Goal: Task Accomplishment & Management: Complete application form

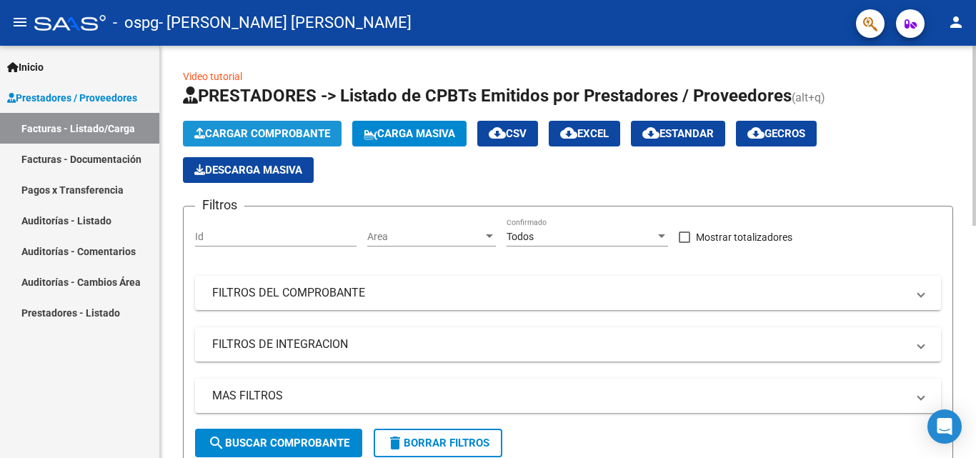
click at [255, 139] on span "Cargar Comprobante" at bounding box center [262, 133] width 136 height 13
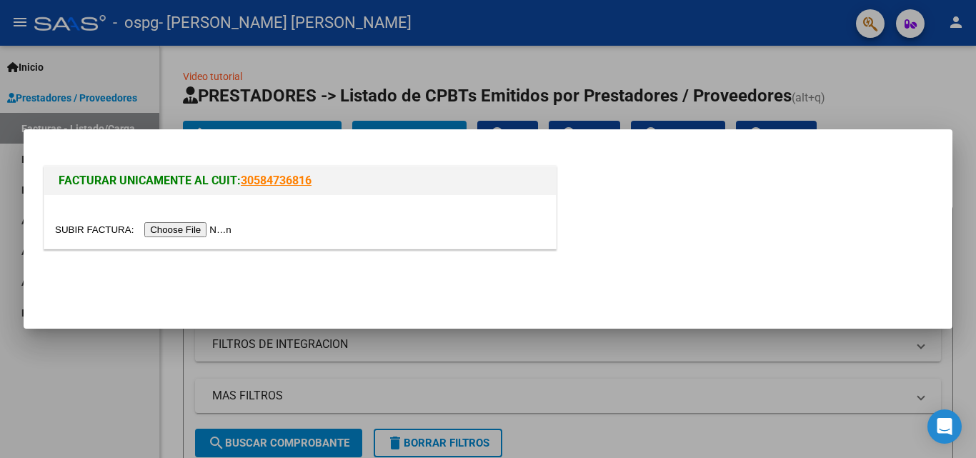
click at [174, 237] on div at bounding box center [300, 229] width 490 height 16
click at [175, 227] on input "file" at bounding box center [145, 229] width 181 height 15
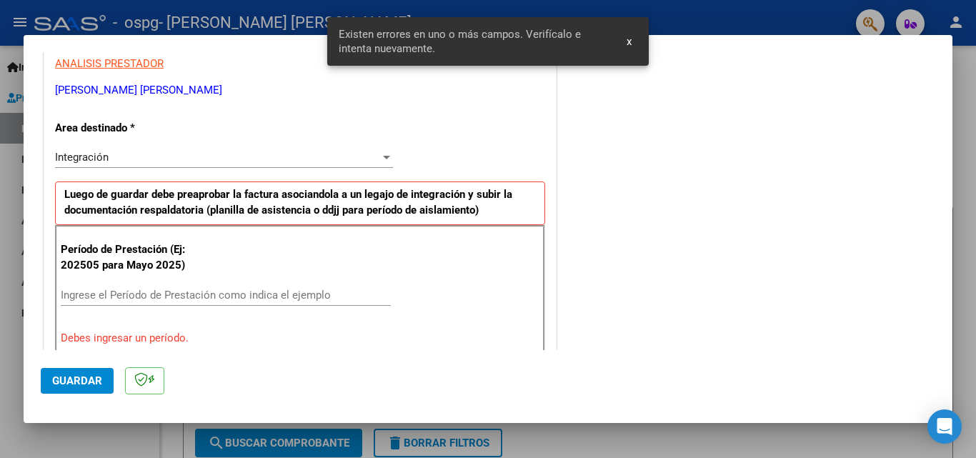
scroll to position [294, 0]
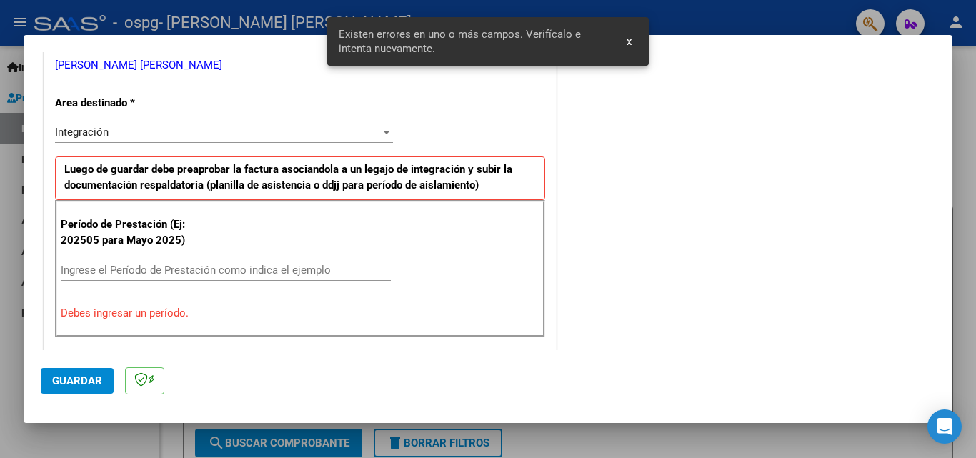
click at [241, 260] on div "Ingrese el Período de Prestación como indica el ejemplo" at bounding box center [226, 269] width 330 height 21
click at [241, 274] on input "Ingrese el Período de Prestación como indica el ejemplo" at bounding box center [226, 270] width 330 height 13
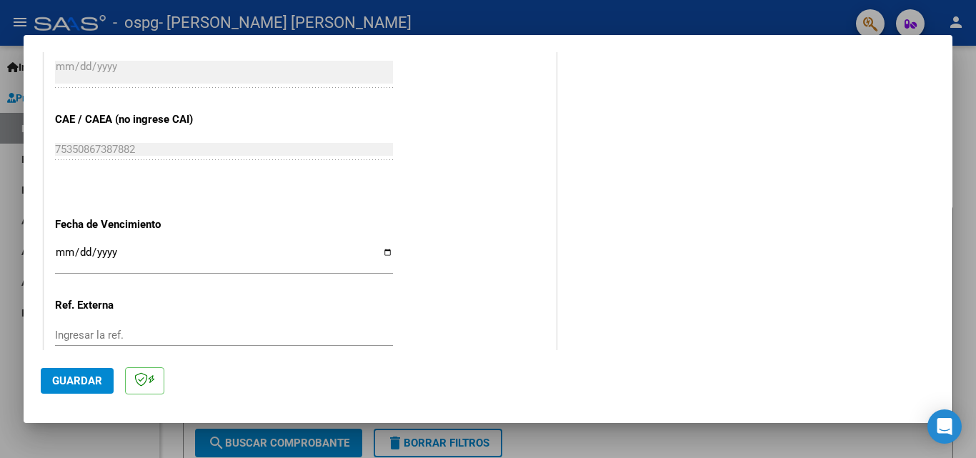
scroll to position [937, 0]
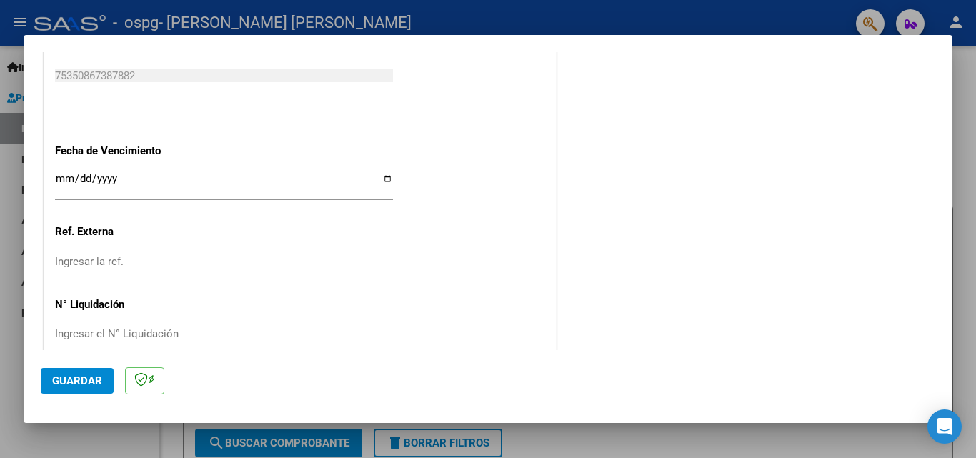
type input "202508"
click at [384, 176] on input "Ingresar la fecha" at bounding box center [224, 184] width 338 height 23
type input "[DATE]"
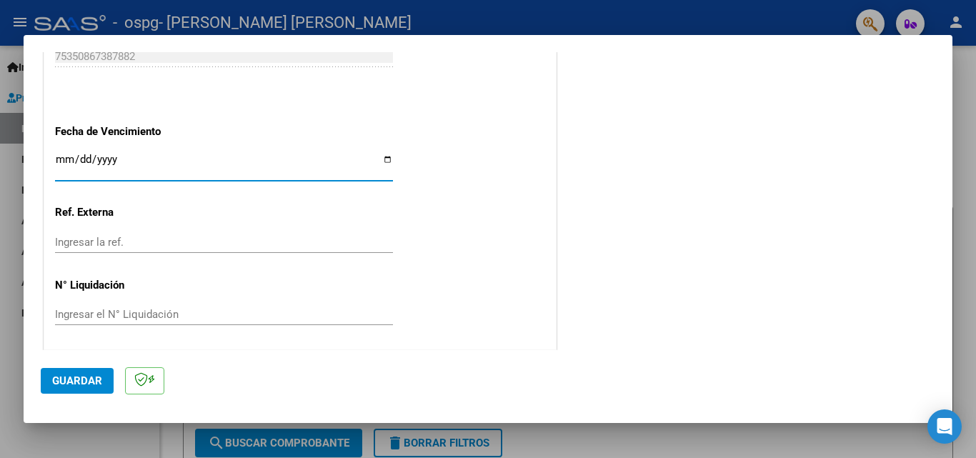
scroll to position [959, 0]
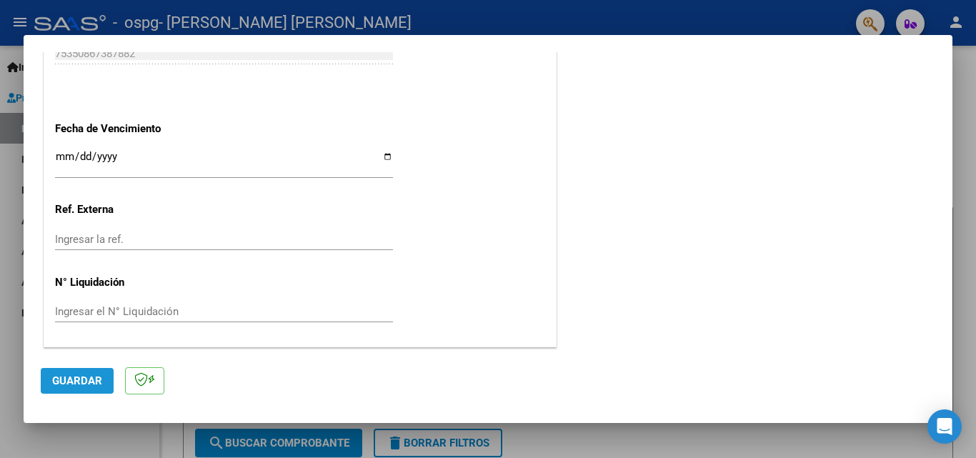
click at [74, 388] on button "Guardar" at bounding box center [77, 381] width 73 height 26
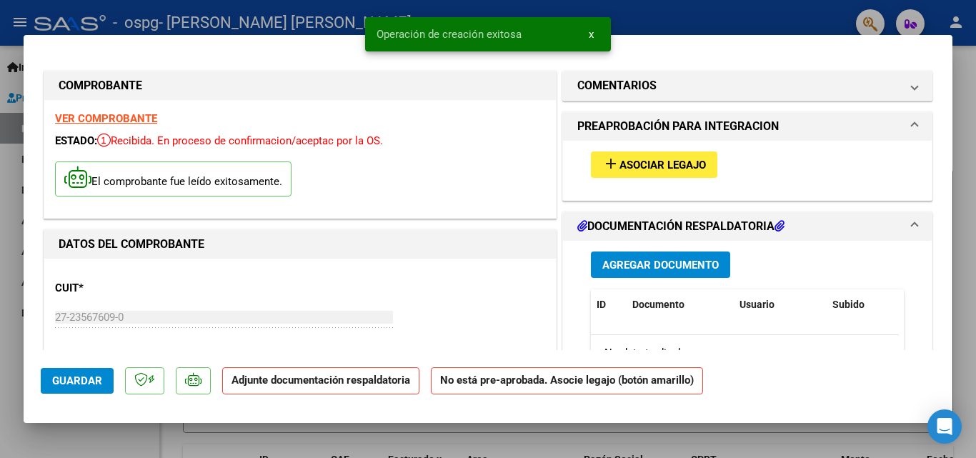
click at [657, 151] on div "add Asociar Legajo" at bounding box center [747, 165] width 334 height 48
click at [660, 169] on span "Asociar Legajo" at bounding box center [662, 165] width 86 height 13
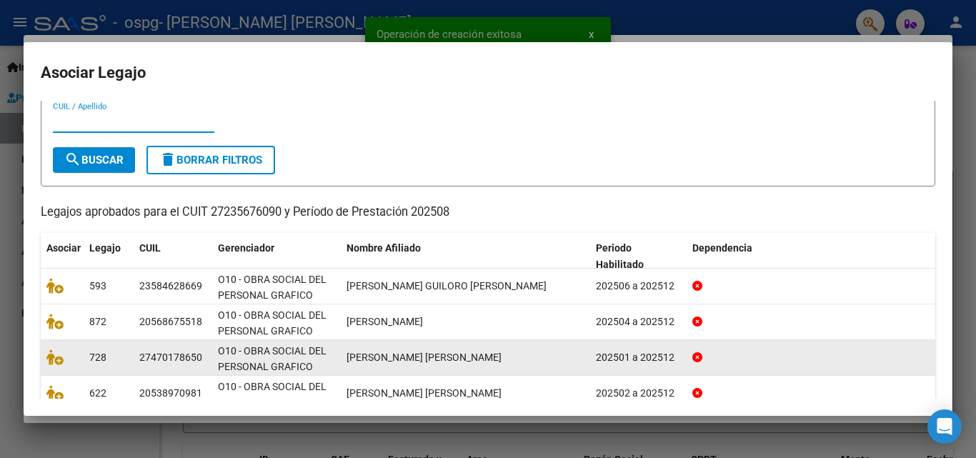
scroll to position [71, 0]
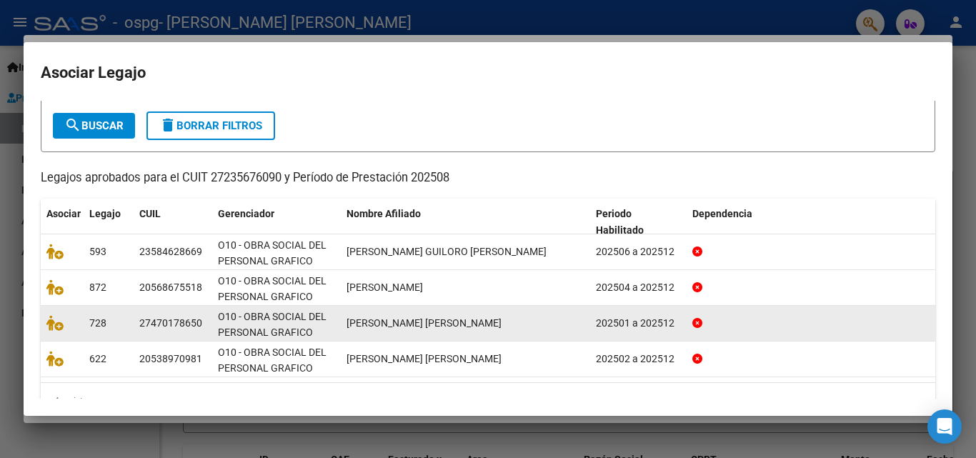
click at [45, 327] on datatable-body-cell at bounding box center [62, 323] width 43 height 35
click at [50, 323] on icon at bounding box center [54, 323] width 17 height 16
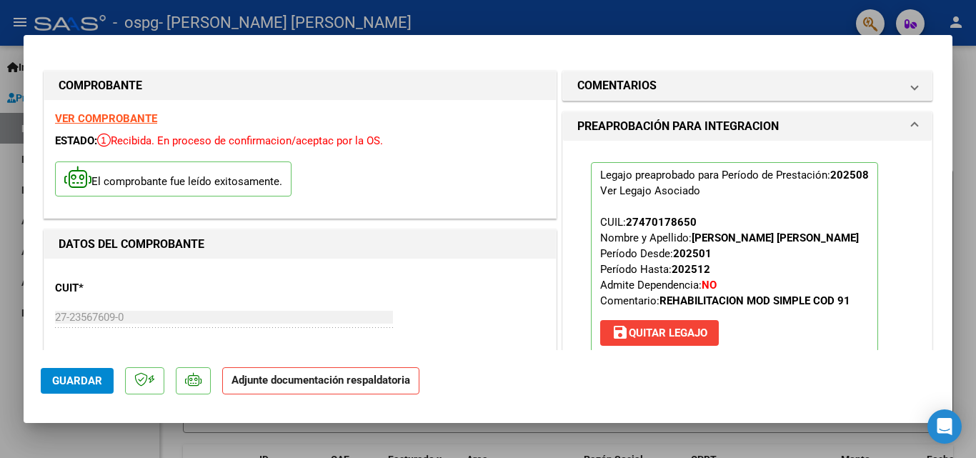
scroll to position [143, 0]
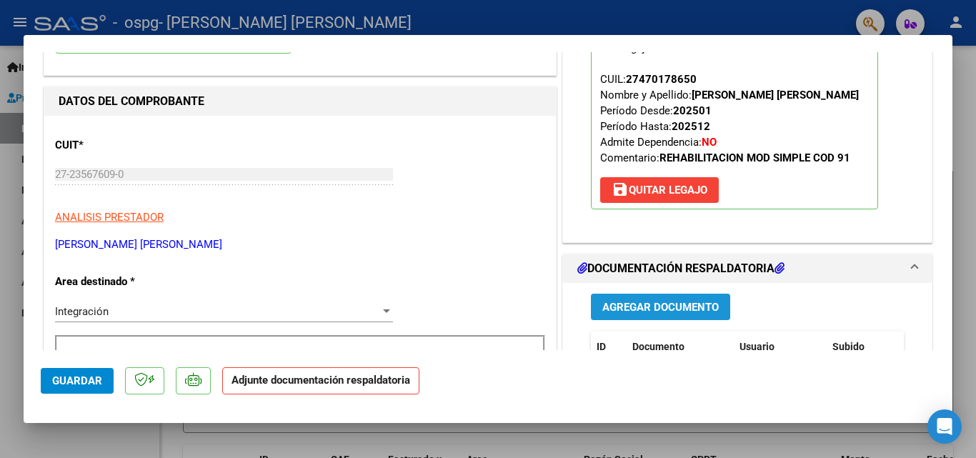
click at [625, 314] on span "Agregar Documento" at bounding box center [660, 307] width 116 height 13
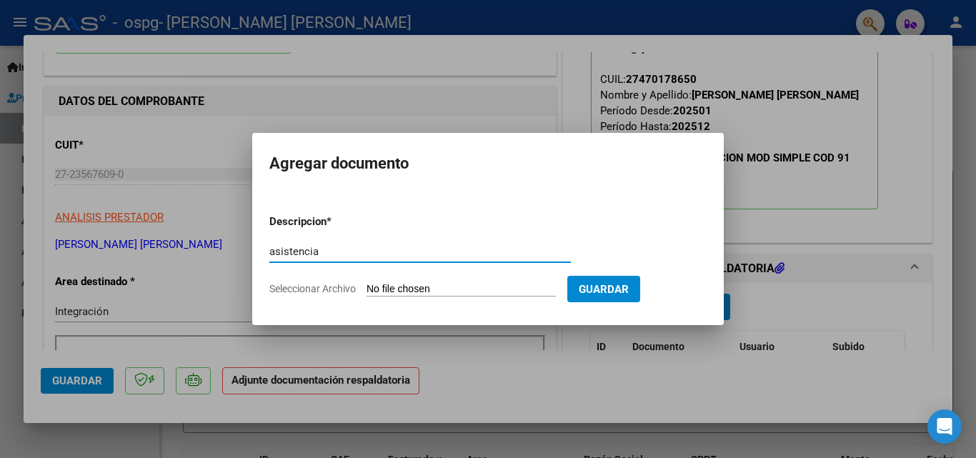
type input "asistencia"
click at [481, 290] on input "Seleccionar Archivo" at bounding box center [460, 290] width 189 height 14
type input "C:\fakepath\ASIST REHA [PERSON_NAME][GEOGRAPHIC_DATA]pdf"
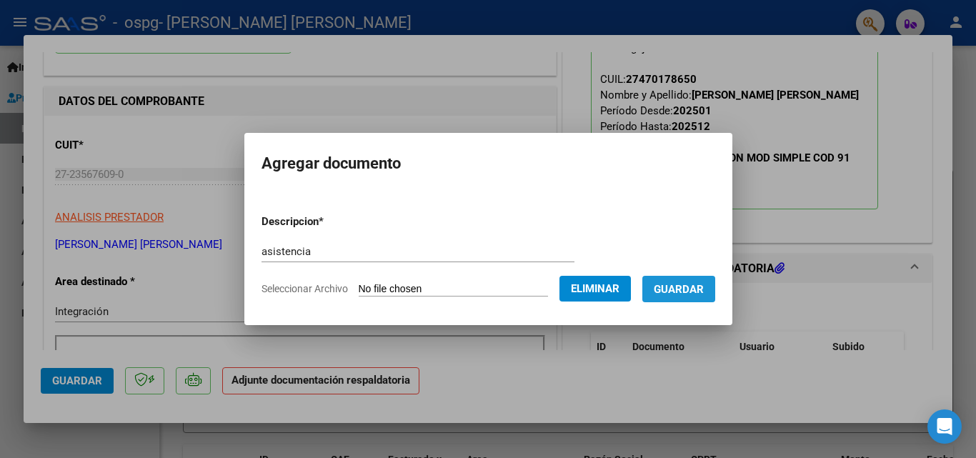
click at [697, 296] on button "Guardar" at bounding box center [678, 289] width 73 height 26
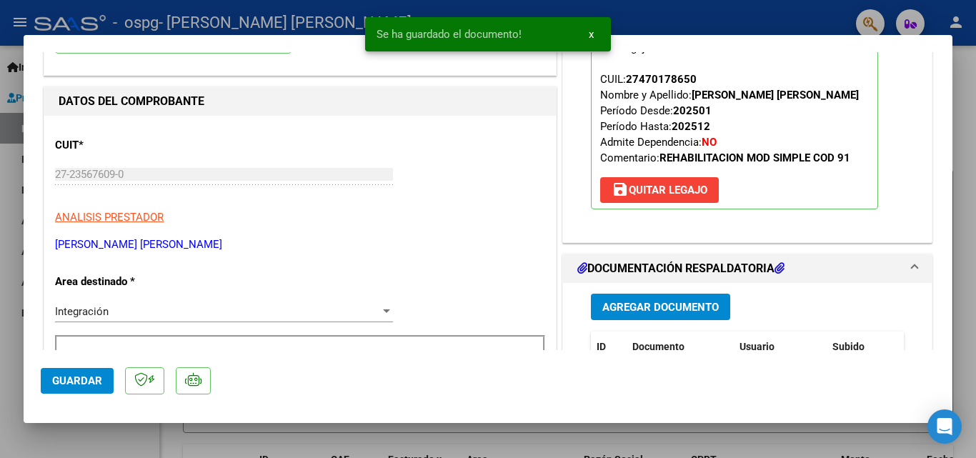
click at [393, 442] on div at bounding box center [488, 229] width 976 height 458
type input "$ 0,00"
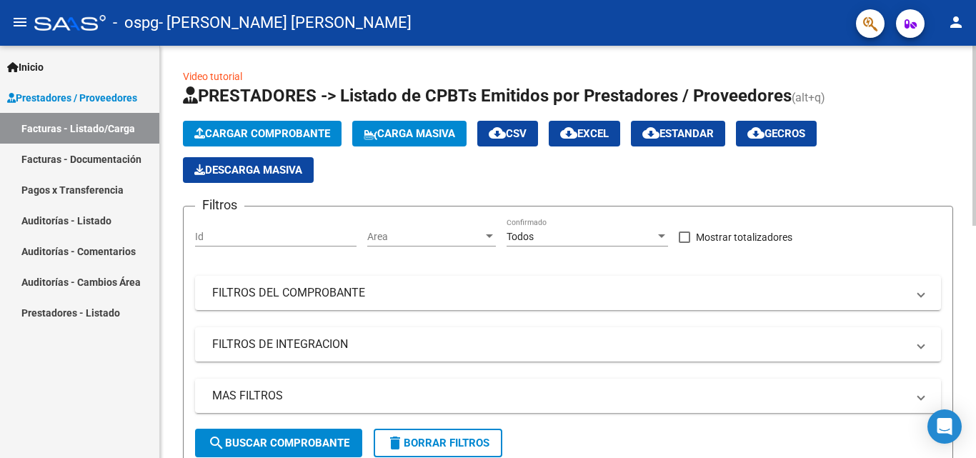
click at [291, 126] on button "Cargar Comprobante" at bounding box center [262, 134] width 159 height 26
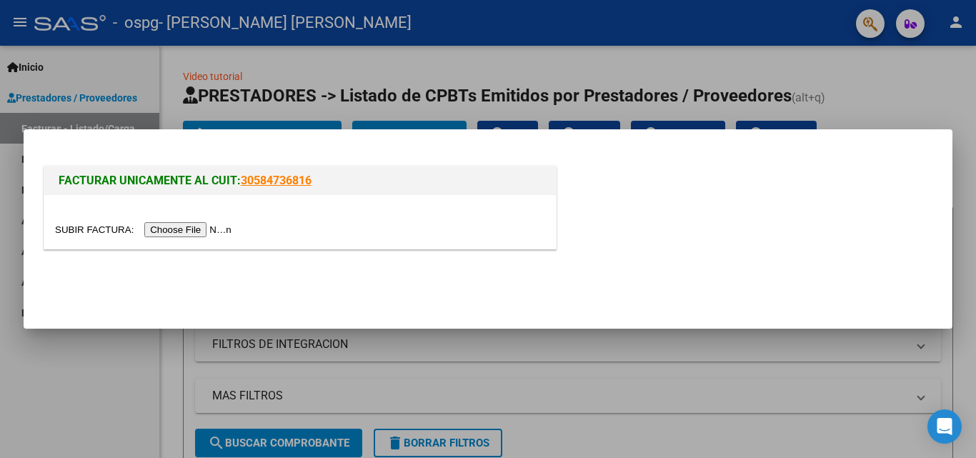
click at [202, 229] on input "file" at bounding box center [145, 229] width 181 height 15
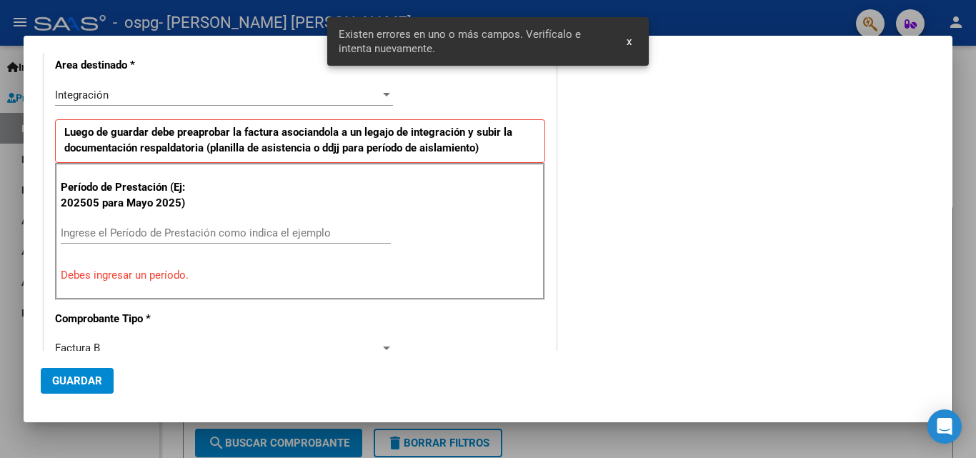
scroll to position [322, 0]
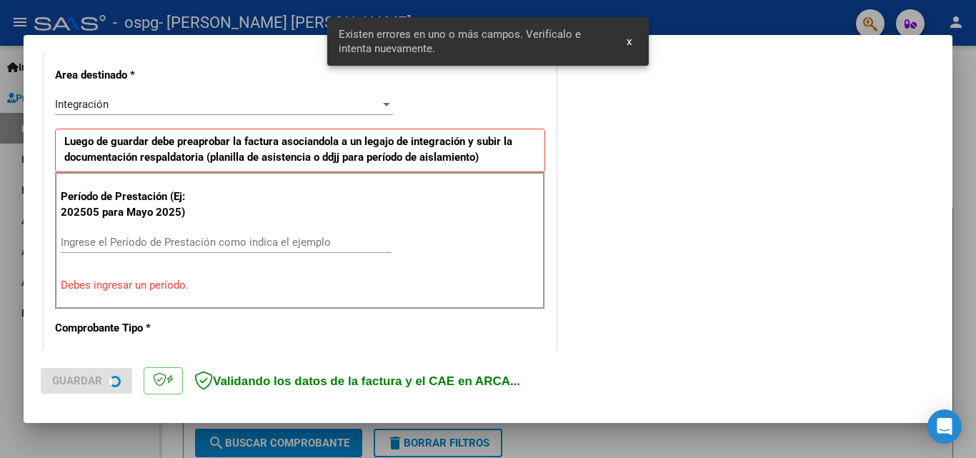
click at [279, 243] on input "Ingrese el Período de Prestación como indica el ejemplo" at bounding box center [226, 242] width 330 height 13
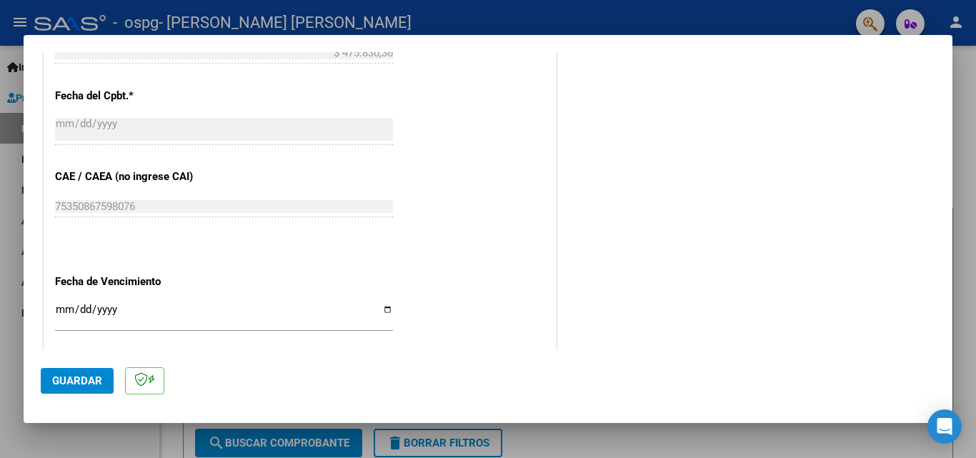
scroll to position [893, 0]
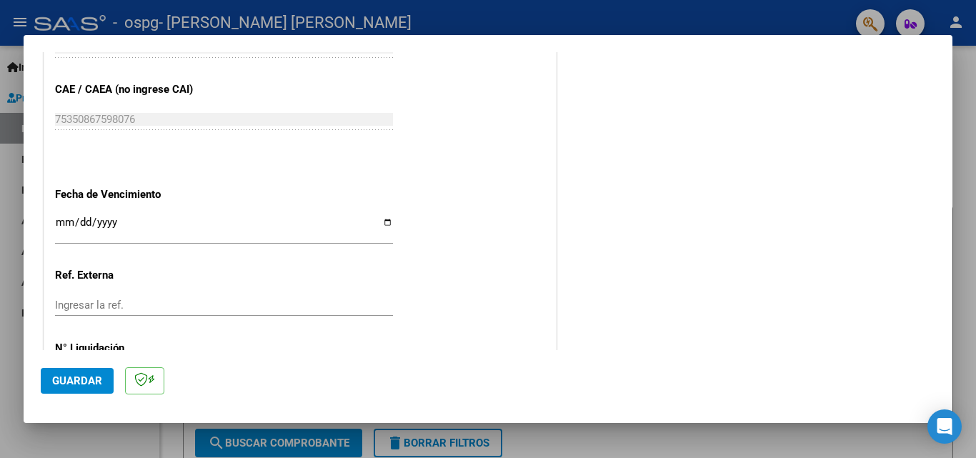
type input "202508"
click at [383, 220] on input "Ingresar la fecha" at bounding box center [224, 227] width 338 height 23
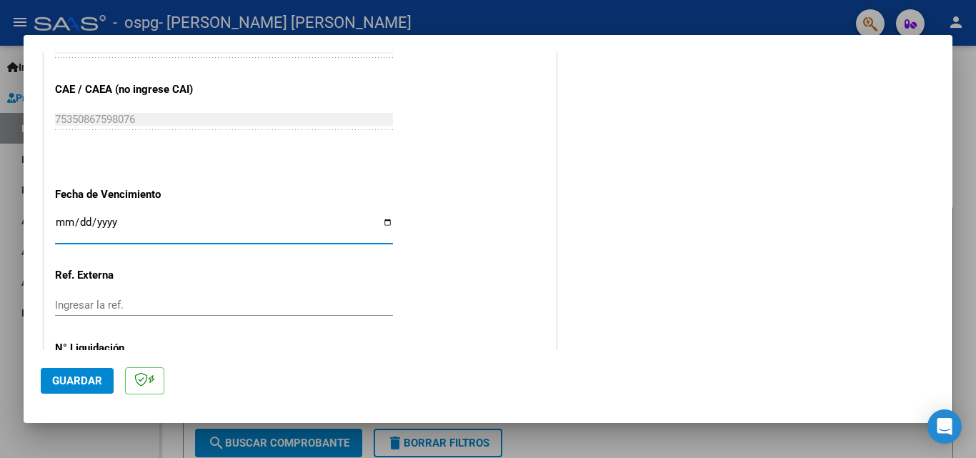
type input "[DATE]"
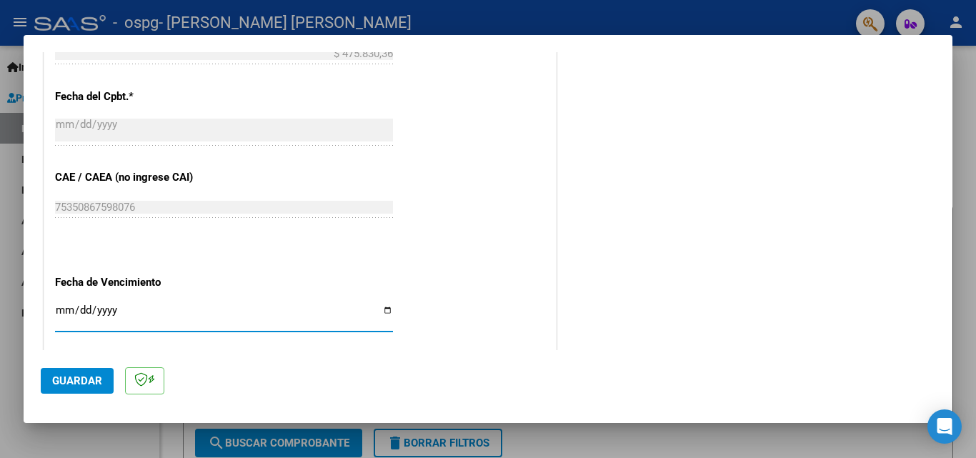
scroll to position [822, 0]
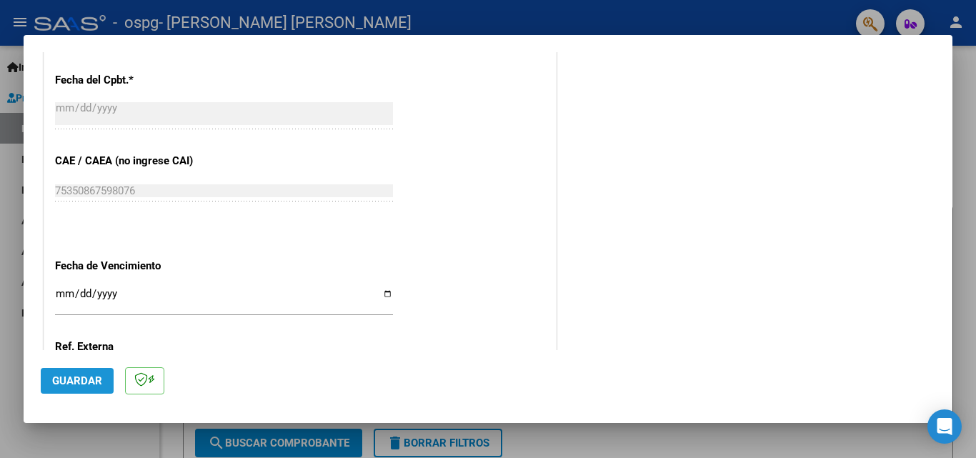
drag, startPoint x: 76, startPoint y: 376, endPoint x: 102, endPoint y: 371, distance: 26.8
click at [76, 376] on span "Guardar" at bounding box center [77, 380] width 50 height 13
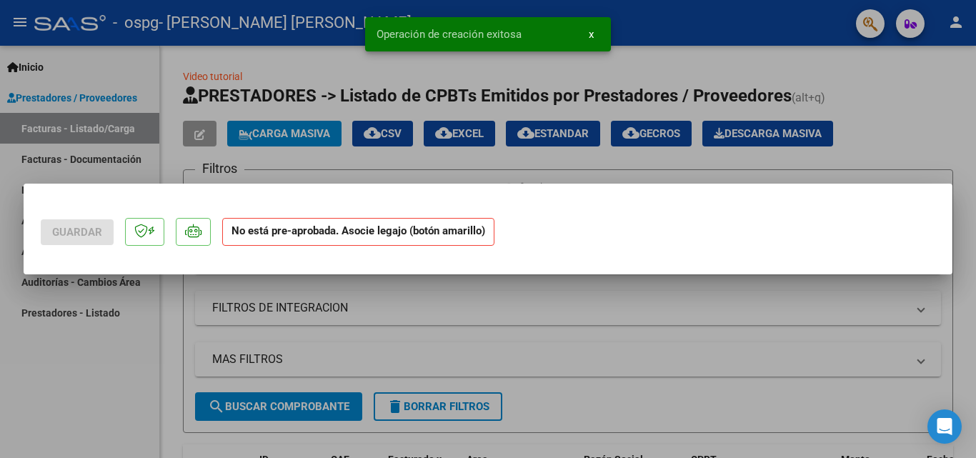
scroll to position [0, 0]
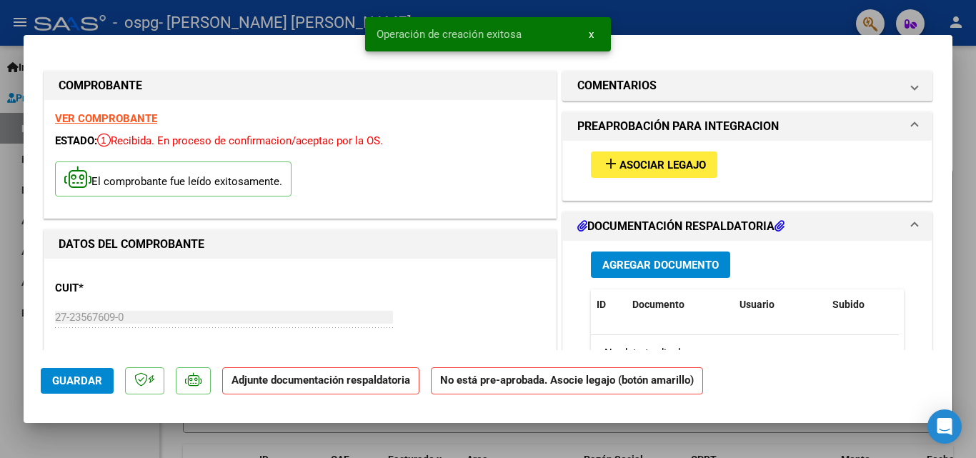
click at [696, 156] on button "add Asociar Legajo" at bounding box center [654, 164] width 126 height 26
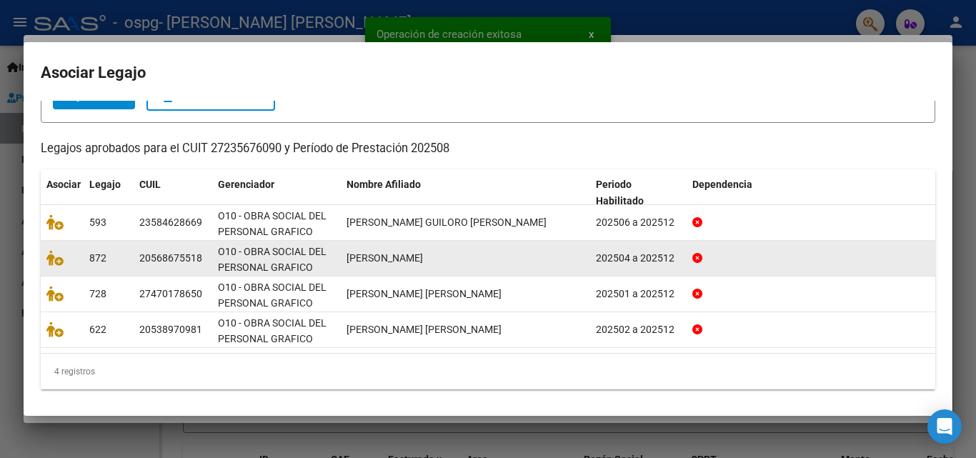
scroll to position [102, 0]
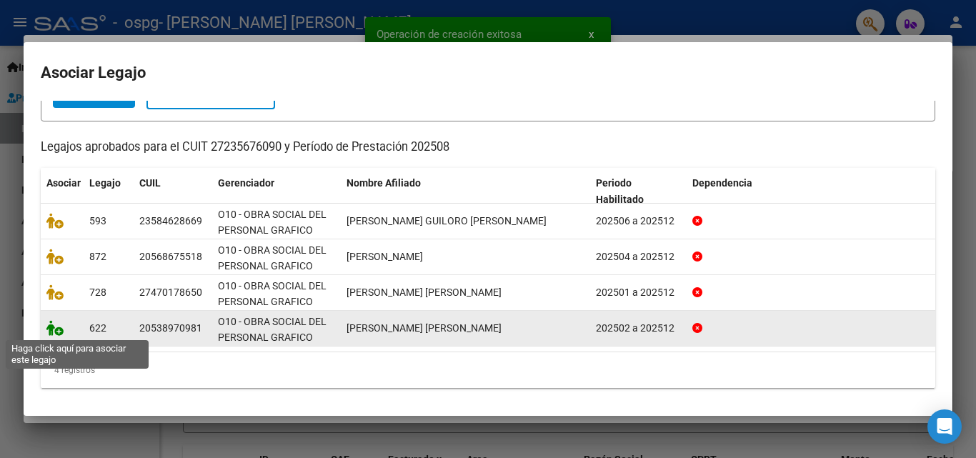
click at [54, 325] on icon at bounding box center [54, 328] width 17 height 16
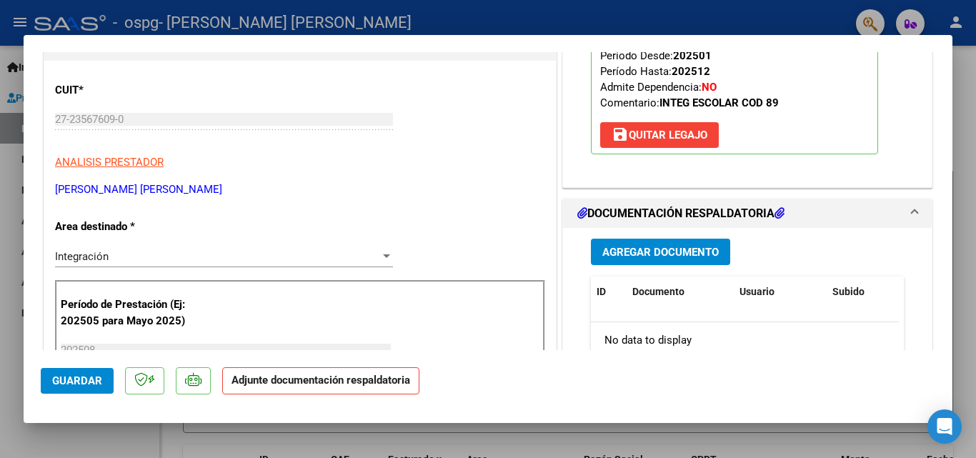
scroll to position [214, 0]
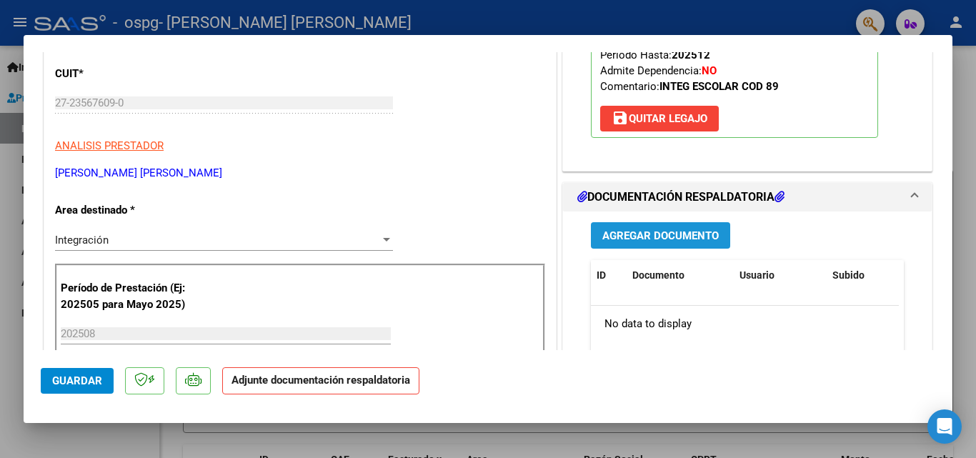
click at [646, 244] on button "Agregar Documento" at bounding box center [660, 235] width 139 height 26
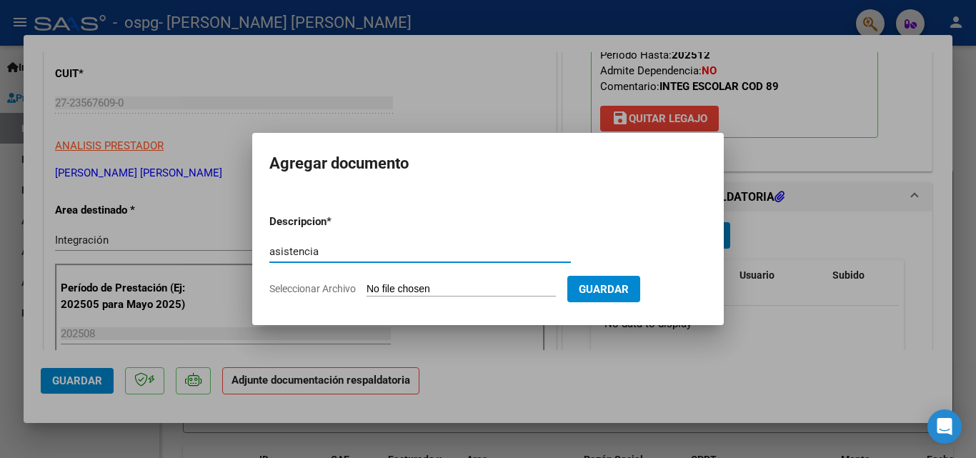
type input "asistencia"
click at [475, 289] on input "Seleccionar Archivo" at bounding box center [460, 290] width 189 height 14
type input "C:\fakepath\ASIST SAIE [PERSON_NAME].pdf"
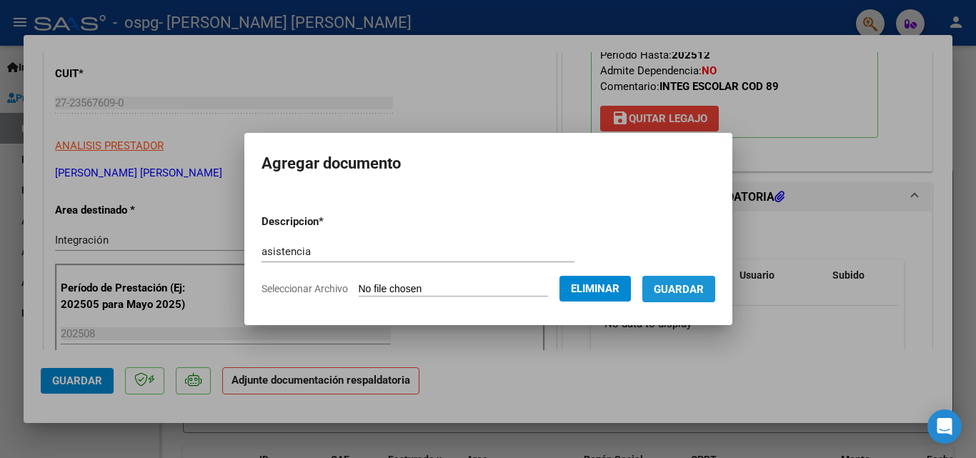
click at [715, 293] on button "Guardar" at bounding box center [678, 289] width 73 height 26
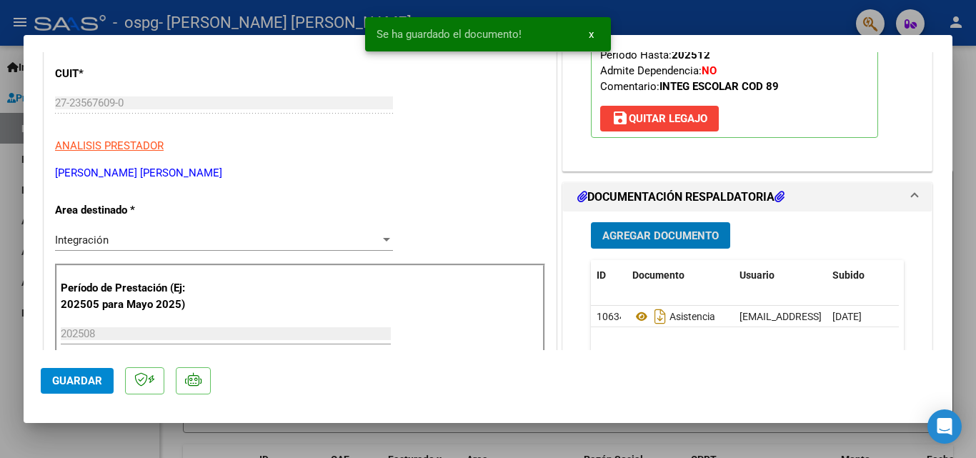
click at [78, 436] on div at bounding box center [488, 229] width 976 height 458
type input "$ 0,00"
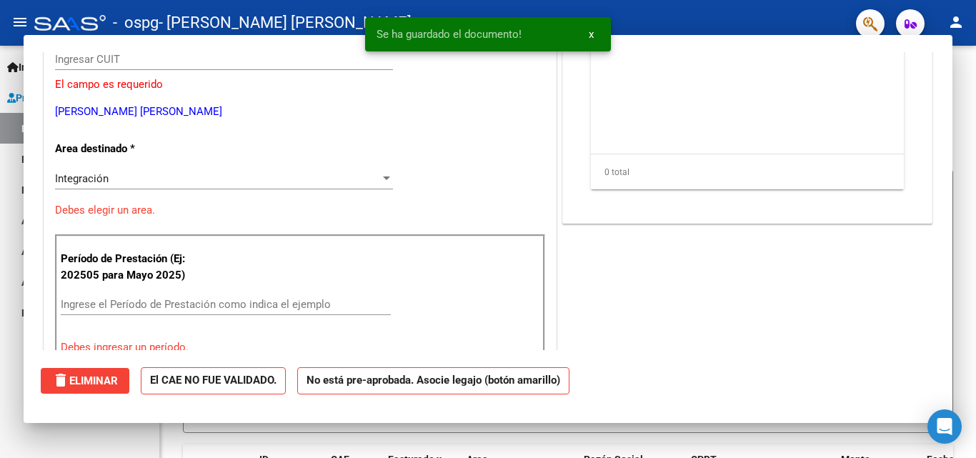
scroll to position [0, 0]
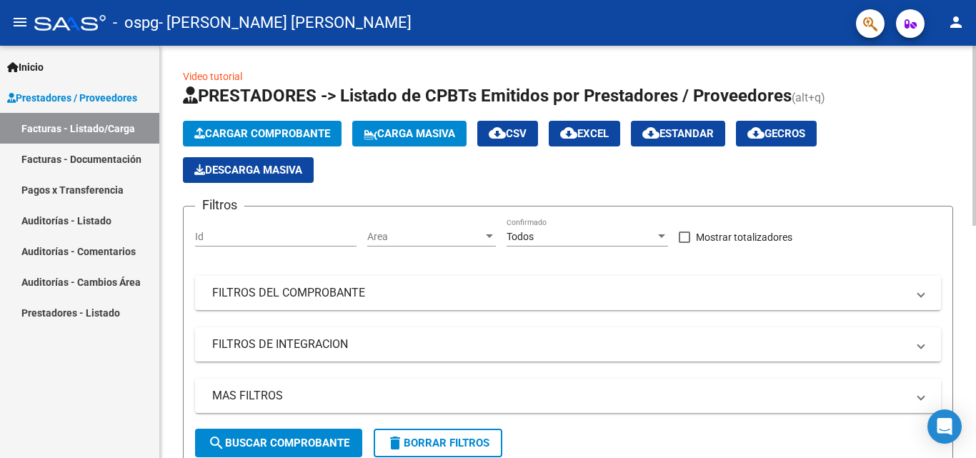
click at [251, 129] on span "Cargar Comprobante" at bounding box center [262, 133] width 136 height 13
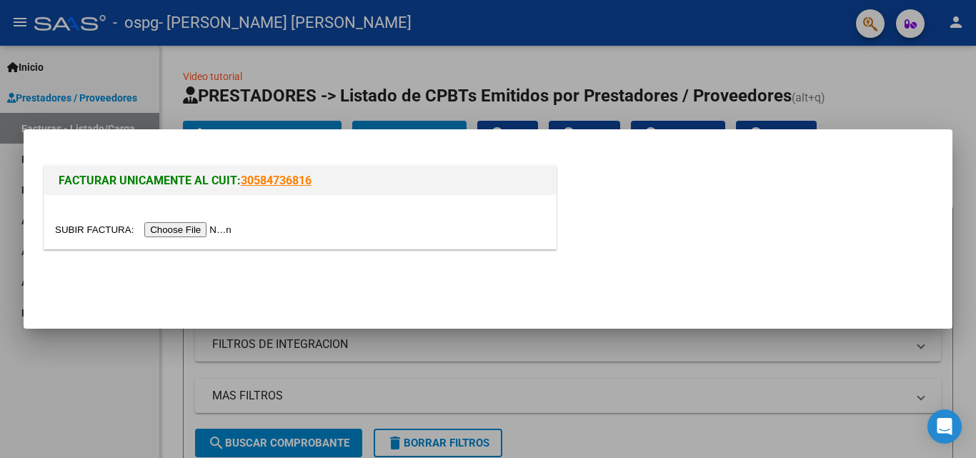
click at [179, 225] on input "file" at bounding box center [145, 229] width 181 height 15
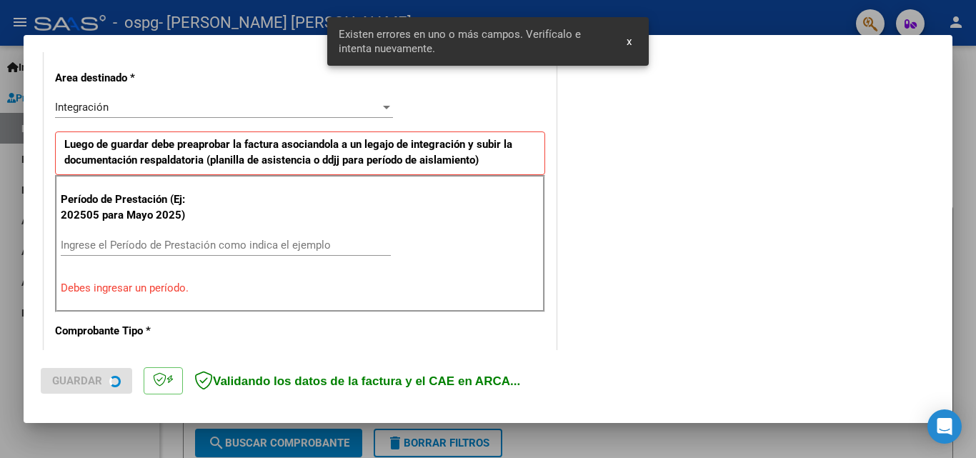
scroll to position [322, 0]
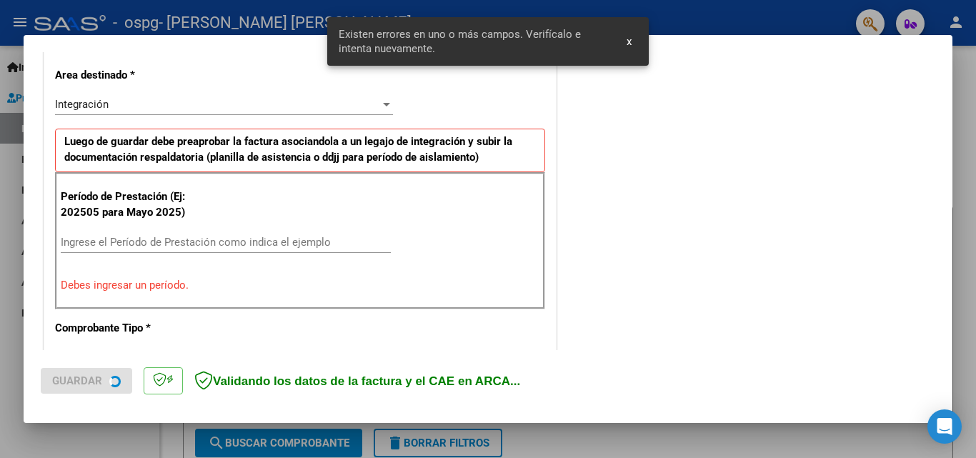
click at [204, 244] on div "Ingrese el Período de Prestación como indica el ejemplo" at bounding box center [226, 241] width 330 height 21
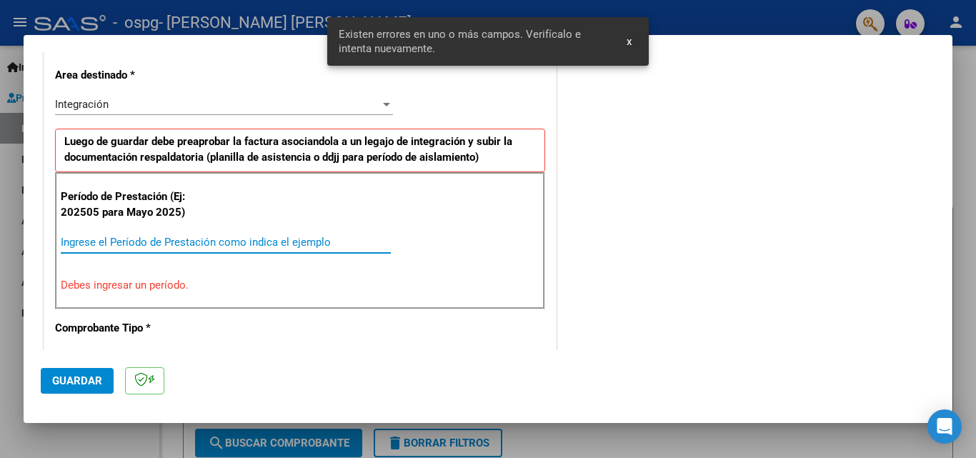
click at [204, 244] on input "Ingrese el Período de Prestación como indica el ejemplo" at bounding box center [226, 242] width 330 height 13
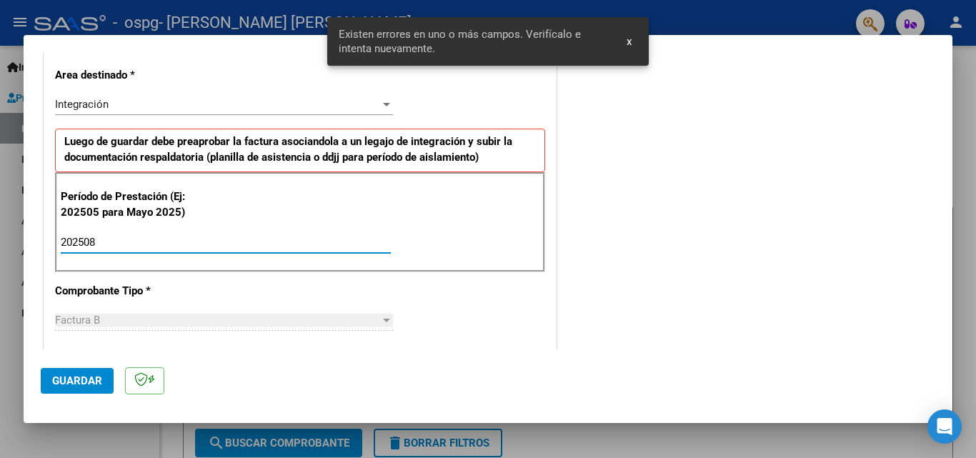
type input "202508"
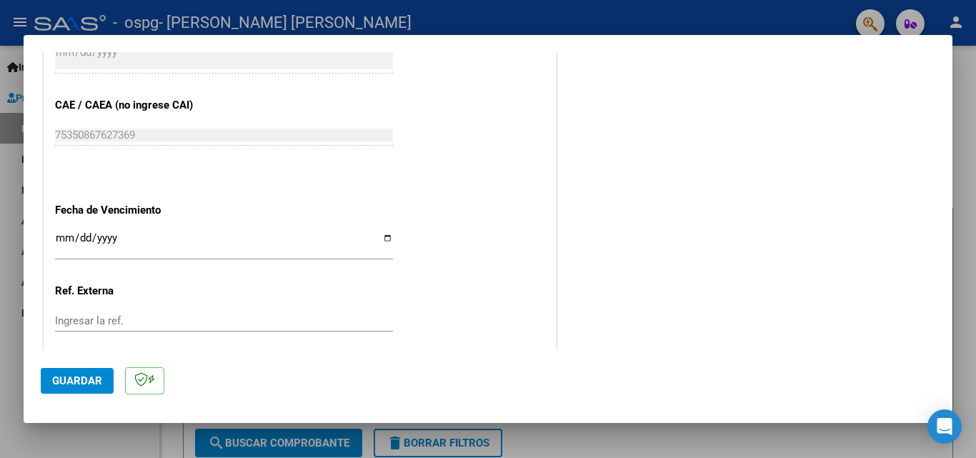
scroll to position [893, 0]
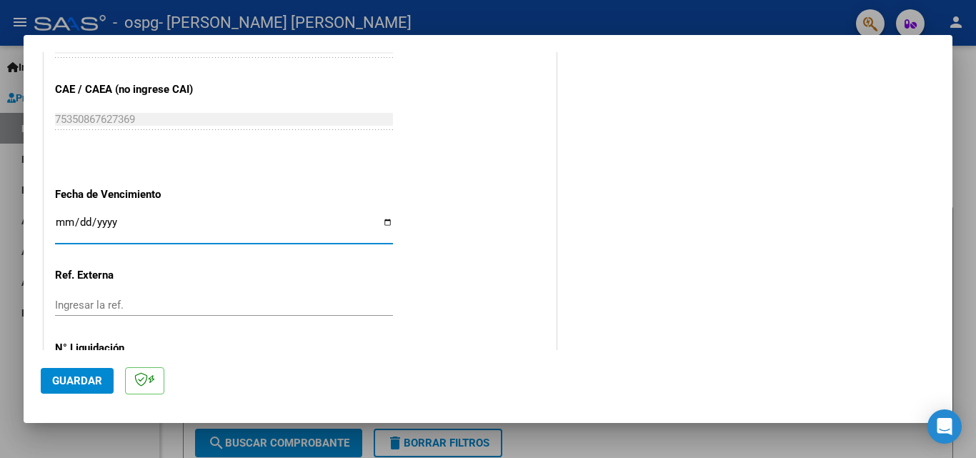
click at [384, 217] on input "Ingresar la fecha" at bounding box center [224, 227] width 338 height 23
type input "[DATE]"
click at [71, 383] on span "Guardar" at bounding box center [77, 380] width 50 height 13
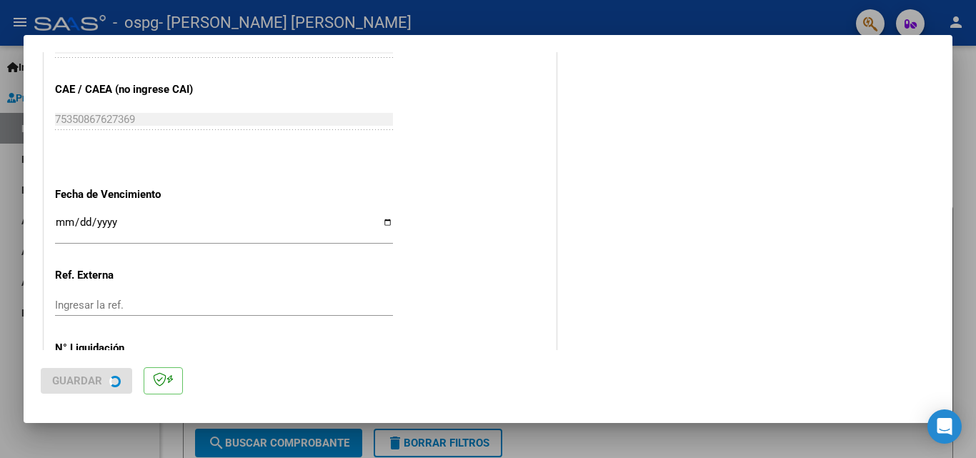
scroll to position [0, 0]
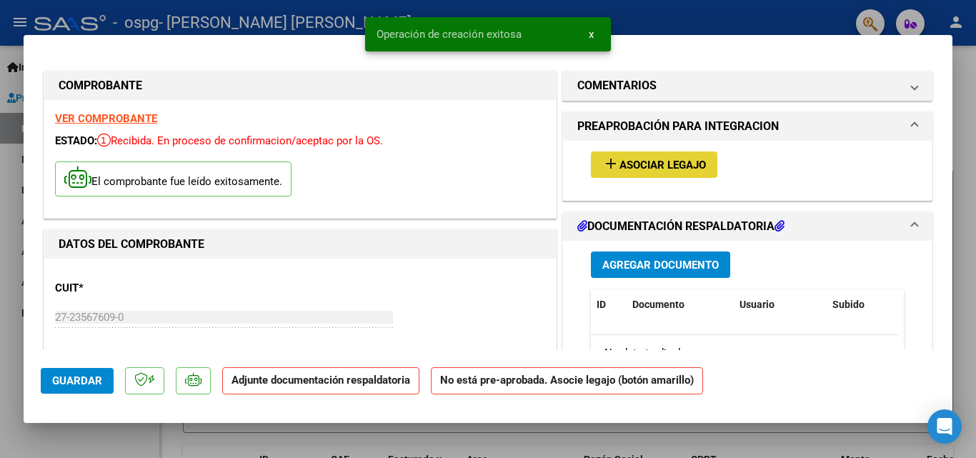
click at [657, 174] on button "add Asociar Legajo" at bounding box center [654, 164] width 126 height 26
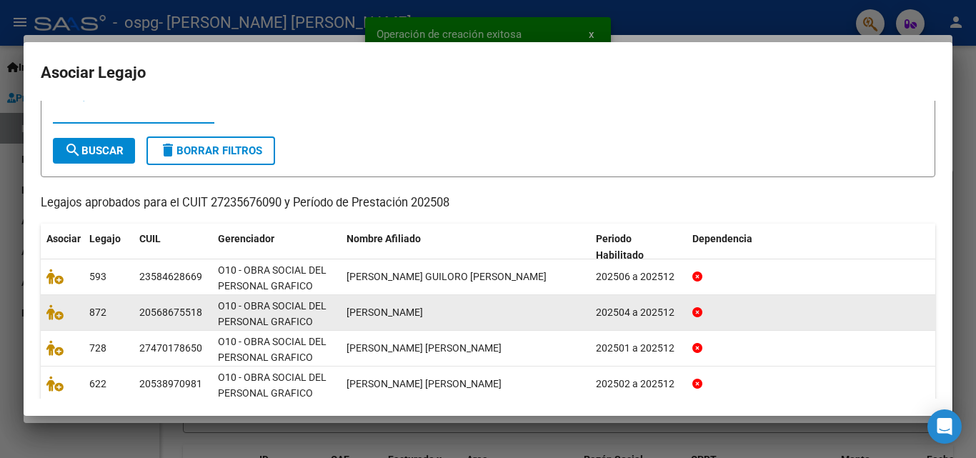
scroll to position [71, 0]
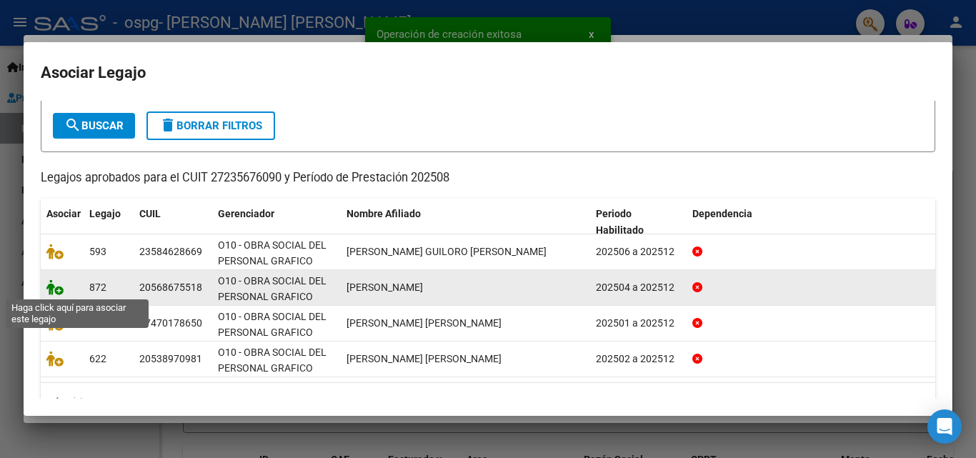
click at [50, 287] on icon at bounding box center [54, 287] width 17 height 16
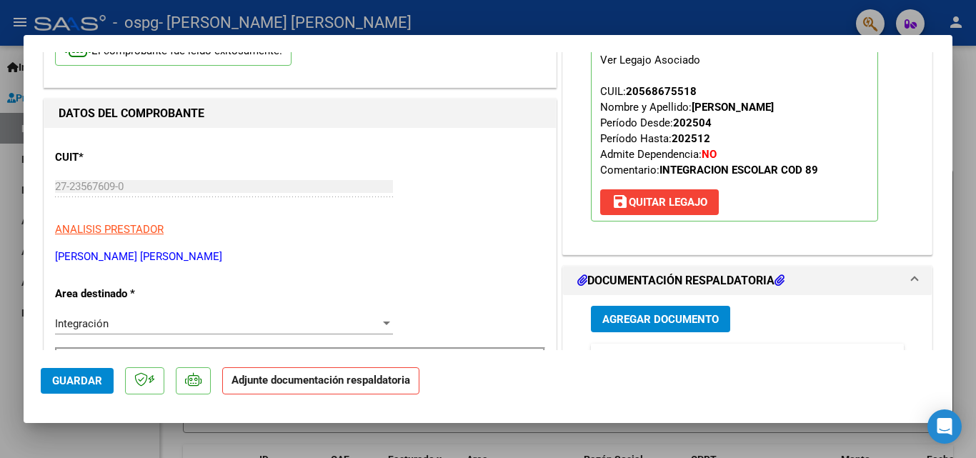
scroll to position [214, 0]
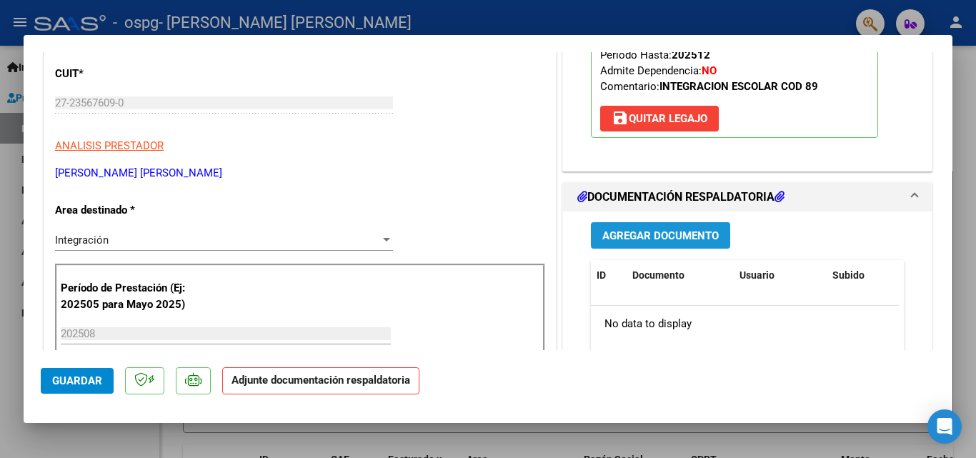
click at [652, 244] on button "Agregar Documento" at bounding box center [660, 235] width 139 height 26
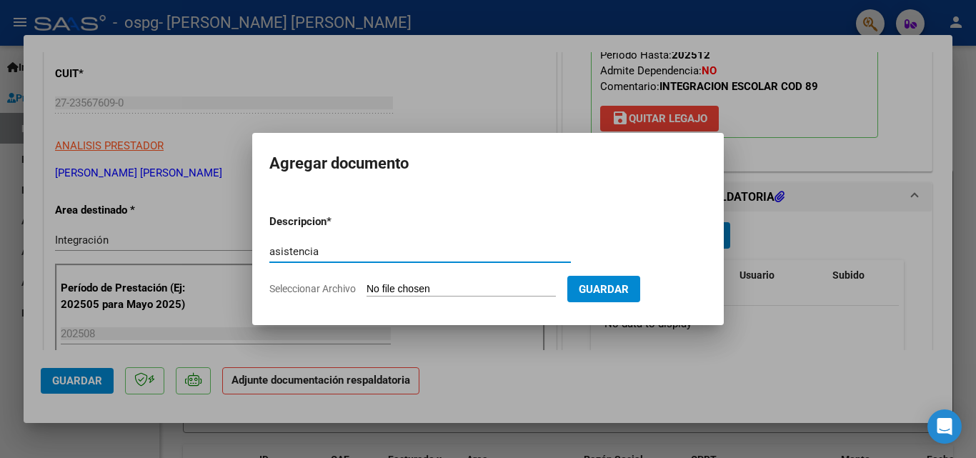
type input "asistencia"
click at [420, 289] on input "Seleccionar Archivo" at bounding box center [460, 290] width 189 height 14
type input "C:\fakepath\ASIST SAIE [DATE] - [PERSON_NAME] (1).pdf"
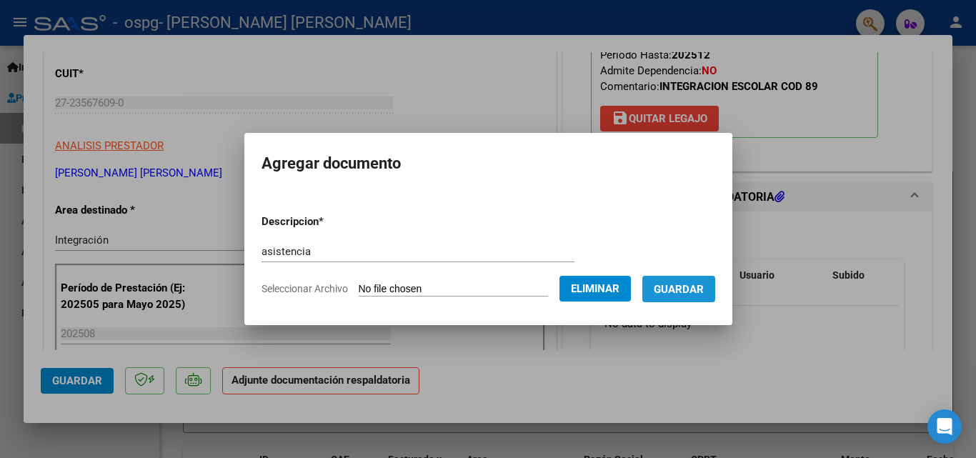
click at [703, 294] on span "Guardar" at bounding box center [678, 289] width 50 height 13
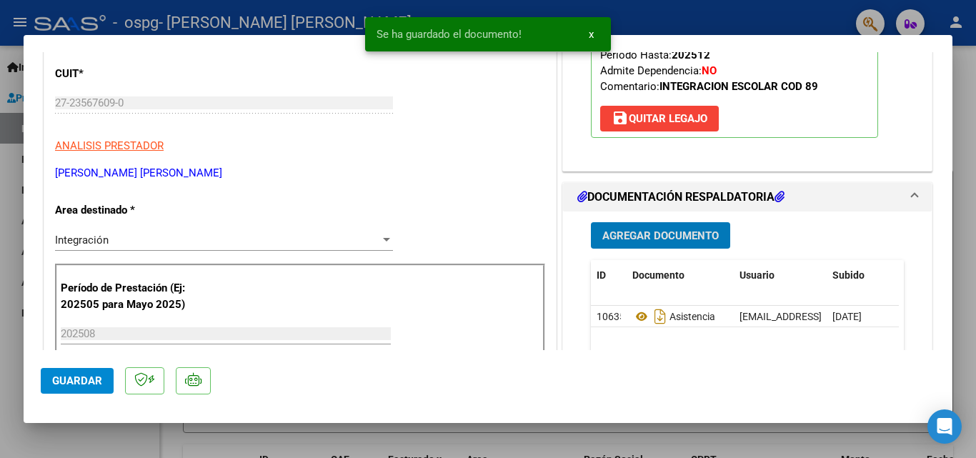
click at [102, 447] on div at bounding box center [488, 229] width 976 height 458
type input "$ 0,00"
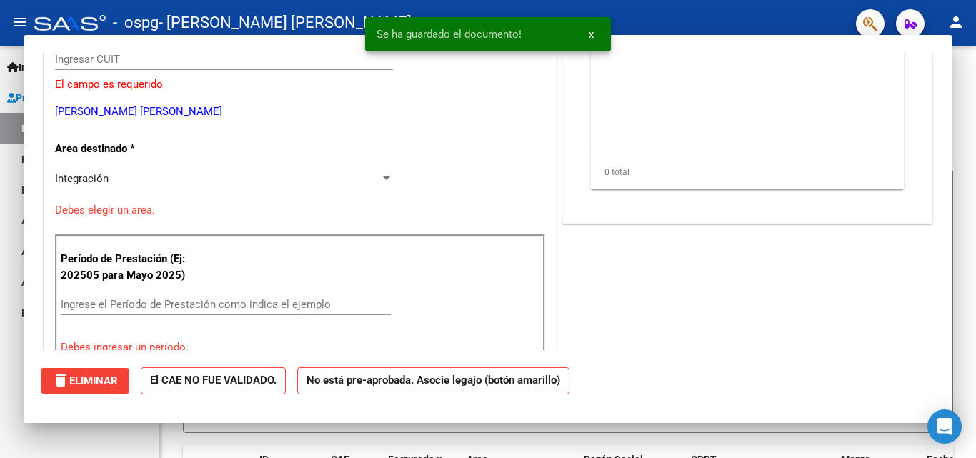
scroll to position [0, 0]
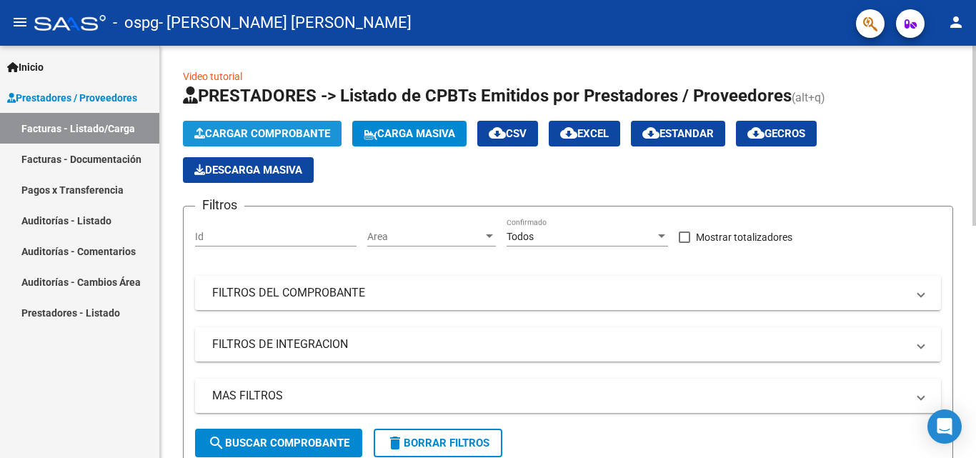
click at [337, 132] on button "Cargar Comprobante" at bounding box center [262, 134] width 159 height 26
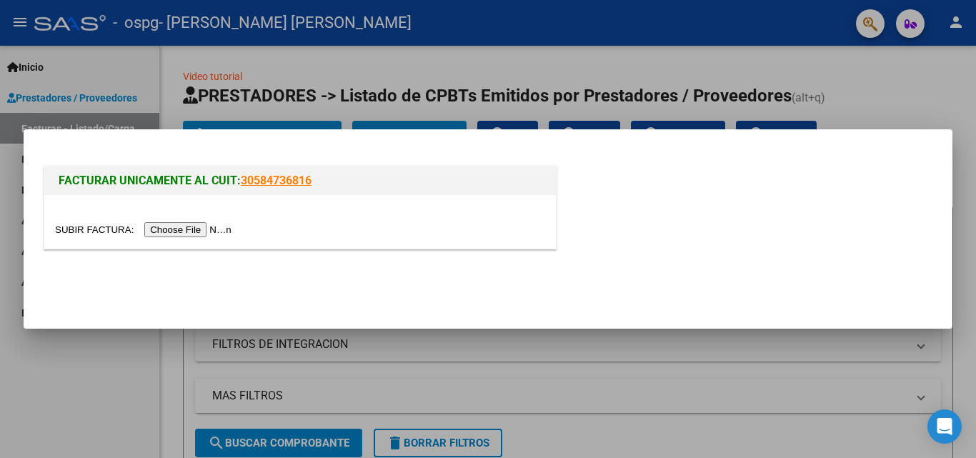
click at [188, 229] on input "file" at bounding box center [145, 229] width 181 height 15
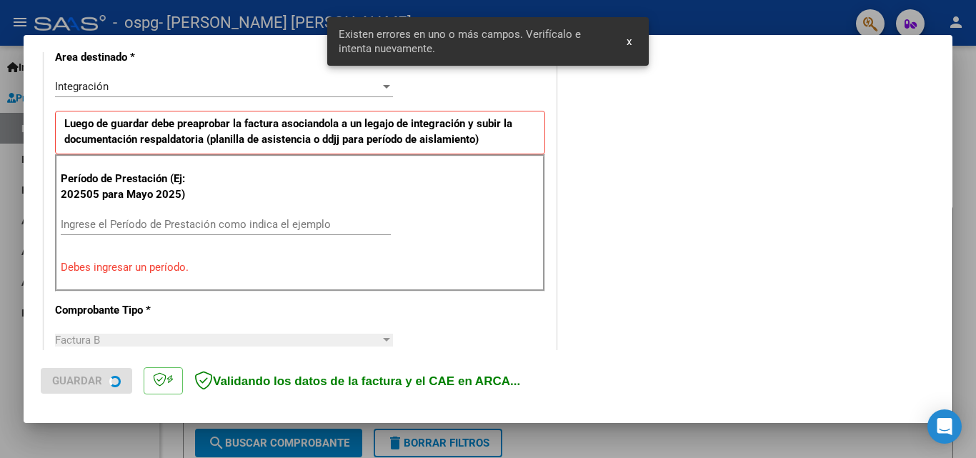
scroll to position [349, 0]
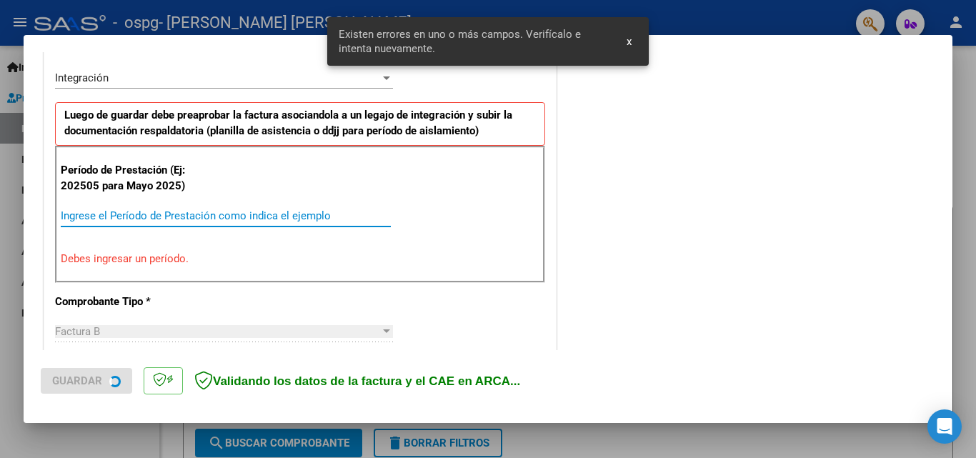
click at [206, 217] on input "Ingrese el Período de Prestación como indica el ejemplo" at bounding box center [226, 215] width 330 height 13
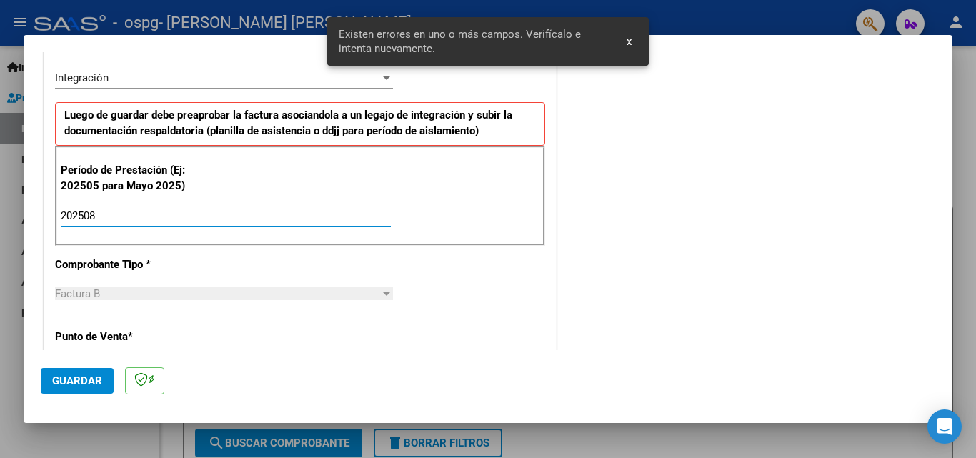
type input "202508"
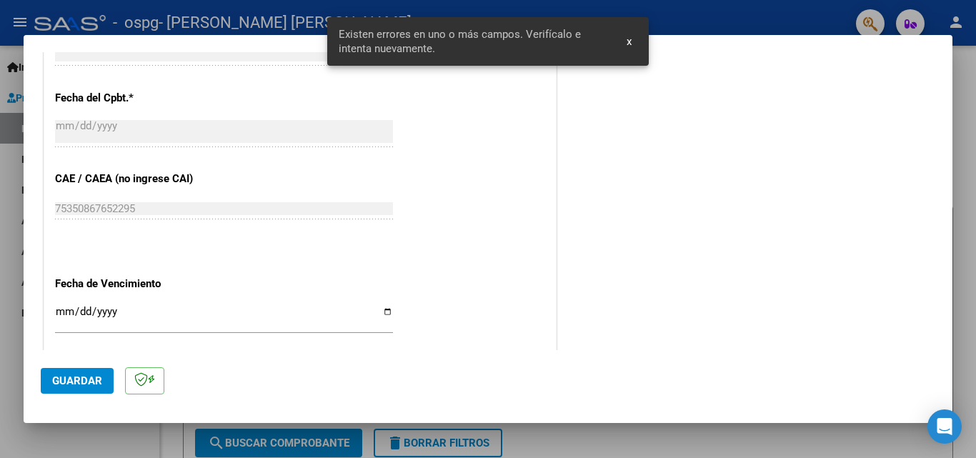
scroll to position [848, 0]
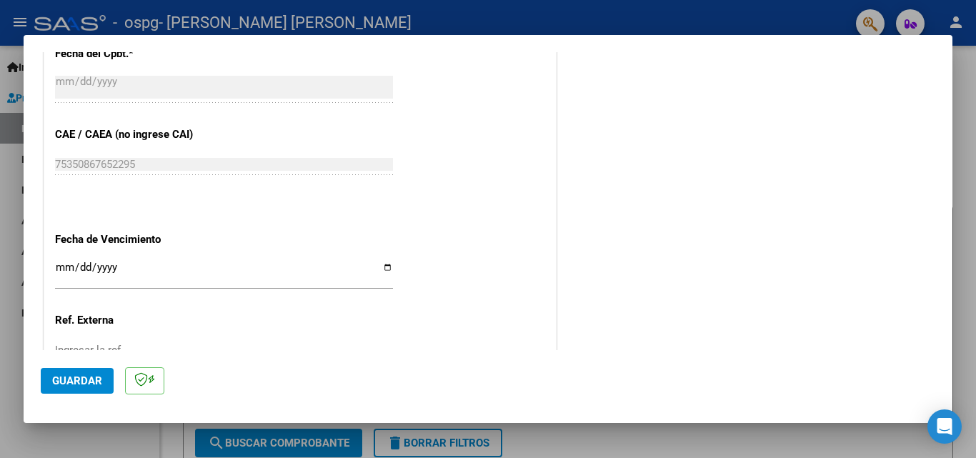
click at [385, 264] on input "Ingresar la fecha" at bounding box center [224, 272] width 338 height 23
type input "[DATE]"
click at [80, 382] on span "Guardar" at bounding box center [77, 380] width 50 height 13
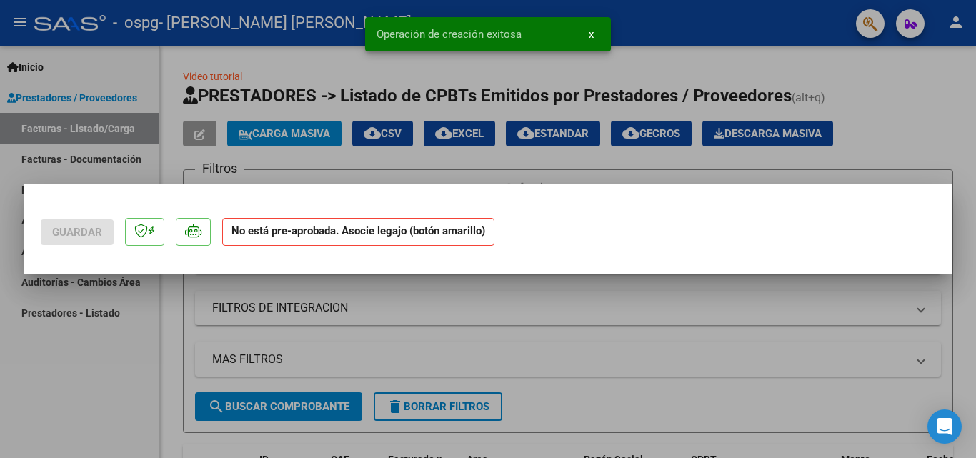
scroll to position [0, 0]
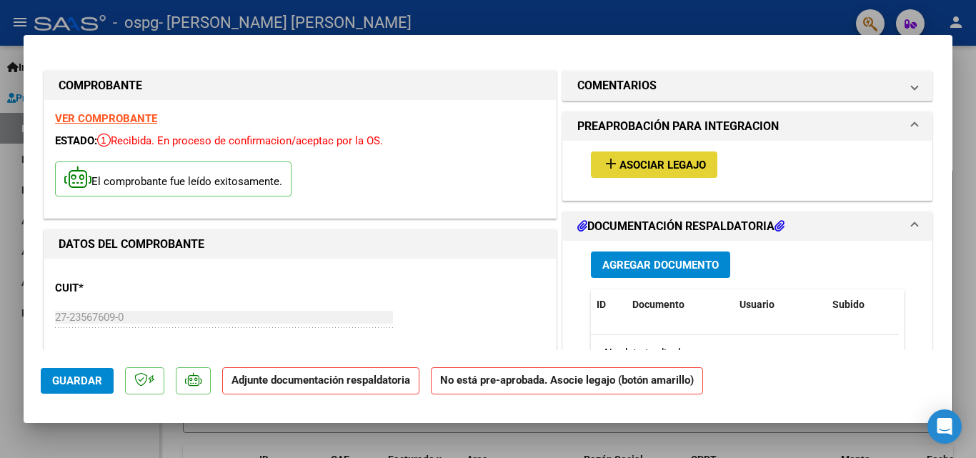
click at [666, 164] on span "Asociar Legajo" at bounding box center [662, 165] width 86 height 13
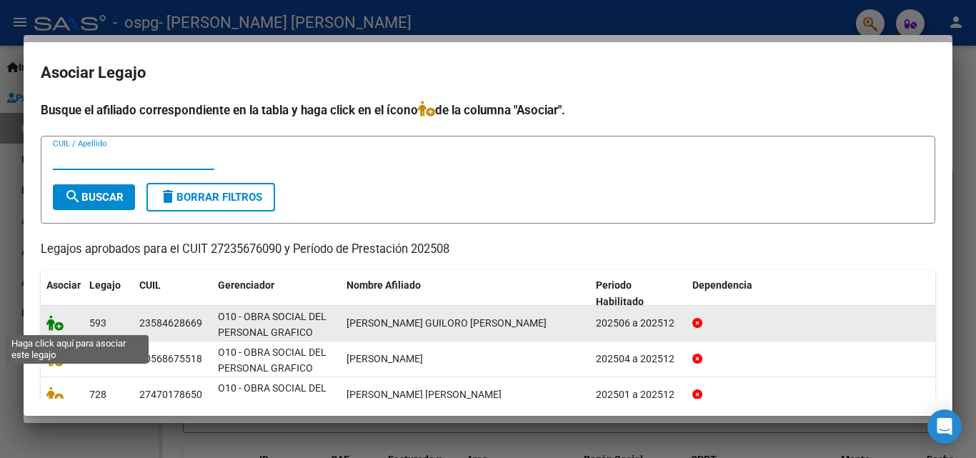
click at [51, 323] on icon at bounding box center [54, 323] width 17 height 16
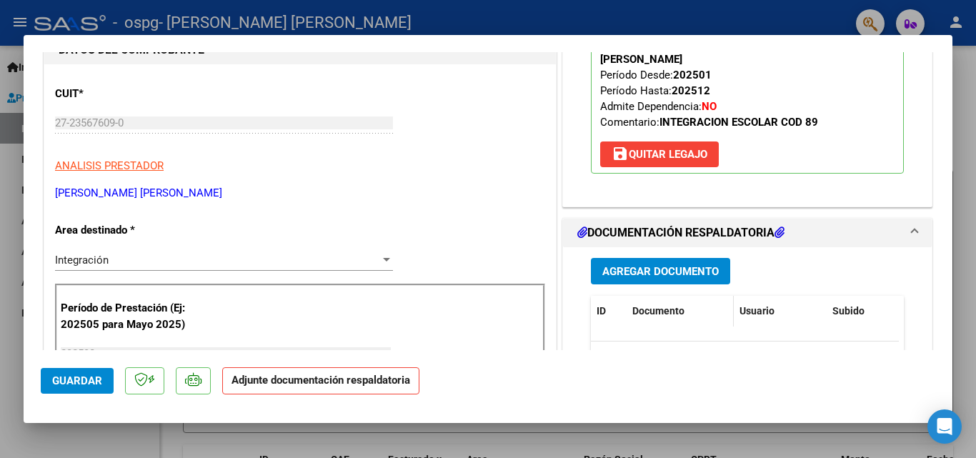
scroll to position [214, 0]
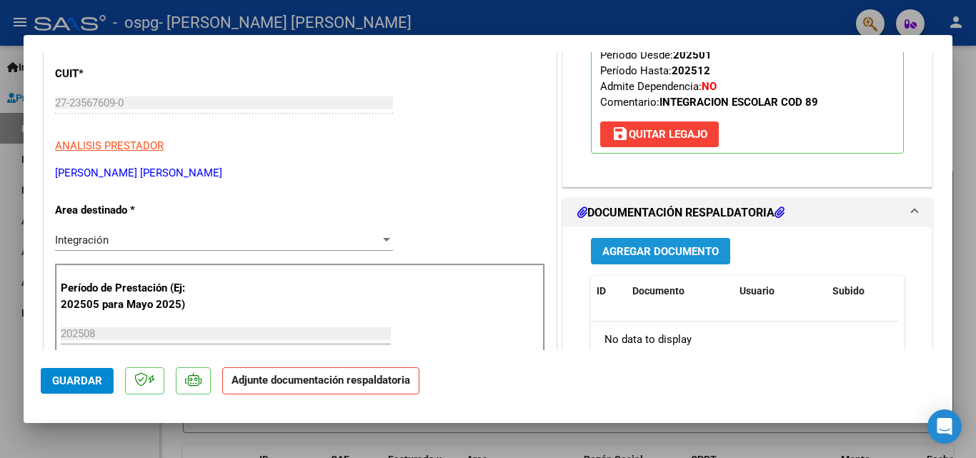
click at [643, 245] on span "Agregar Documento" at bounding box center [660, 251] width 116 height 13
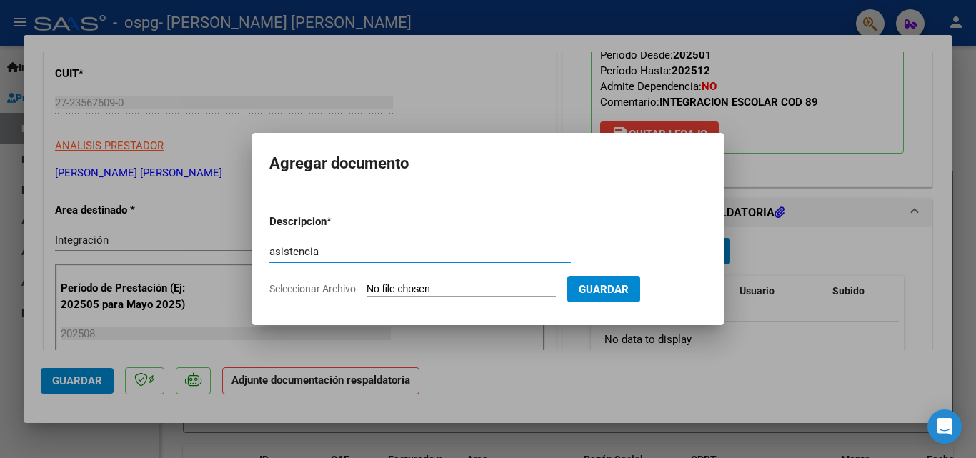
type input "asistencia"
click at [465, 288] on input "Seleccionar Archivo" at bounding box center [460, 290] width 189 height 14
type input "C:\fakepath\ASIST SAIE [DATE] - [PERSON_NAME].pdf"
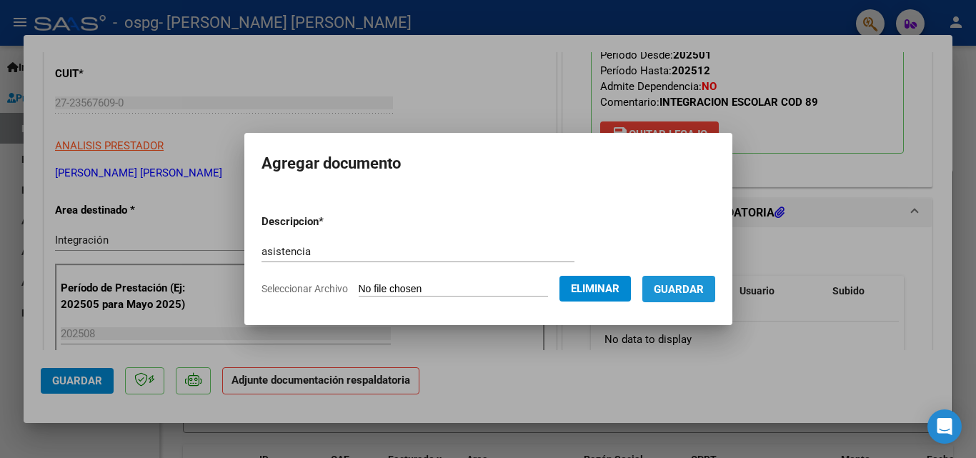
click at [699, 295] on button "Guardar" at bounding box center [678, 289] width 73 height 26
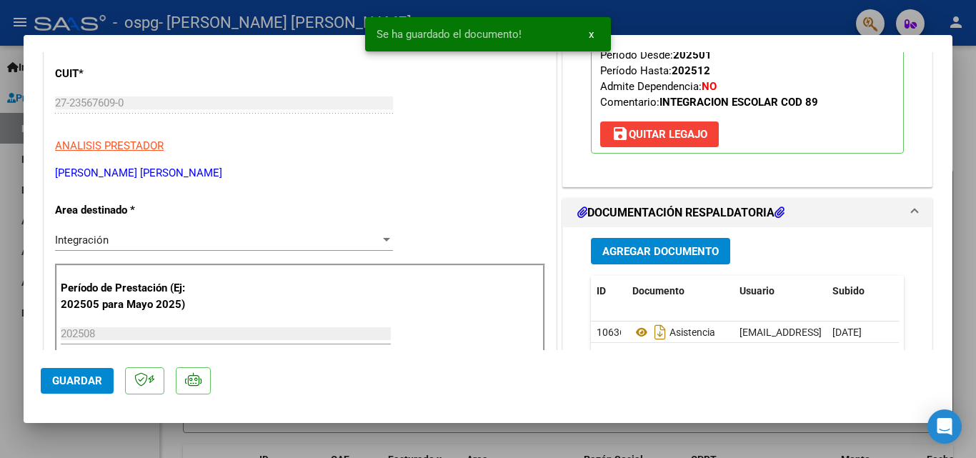
click at [101, 432] on div at bounding box center [488, 229] width 976 height 458
type input "$ 0,00"
